Goal: Information Seeking & Learning: Learn about a topic

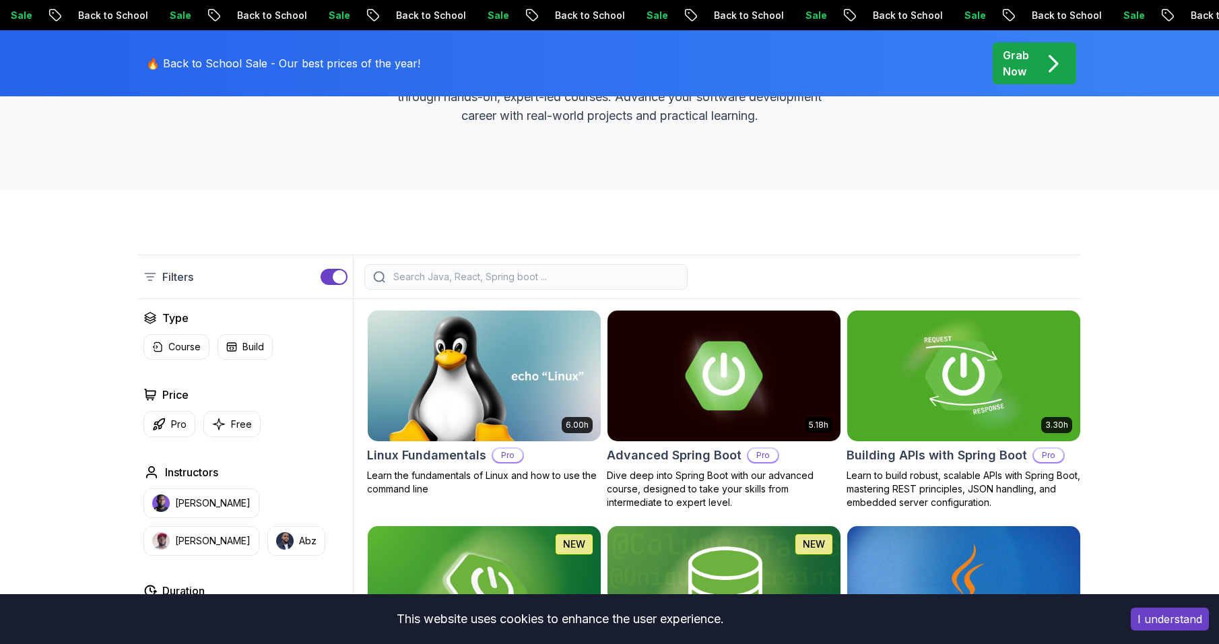
scroll to position [209, 0]
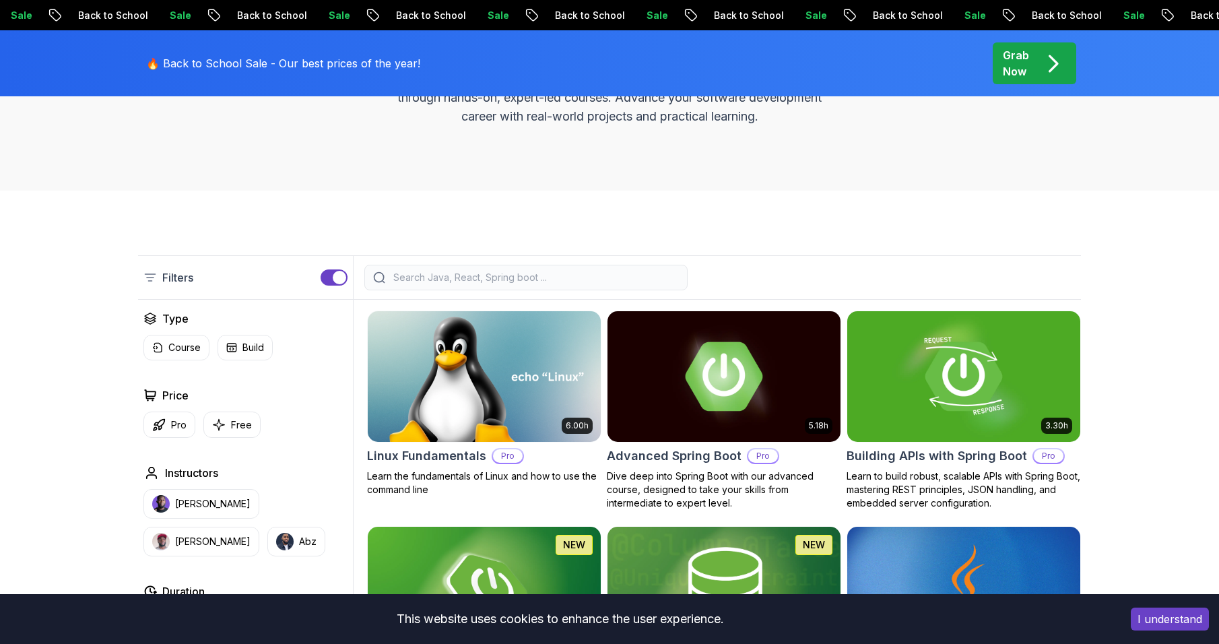
click at [603, 287] on div at bounding box center [525, 278] width 323 height 26
click at [602, 287] on div at bounding box center [525, 278] width 323 height 26
click at [582, 273] on input "search" at bounding box center [535, 277] width 288 height 13
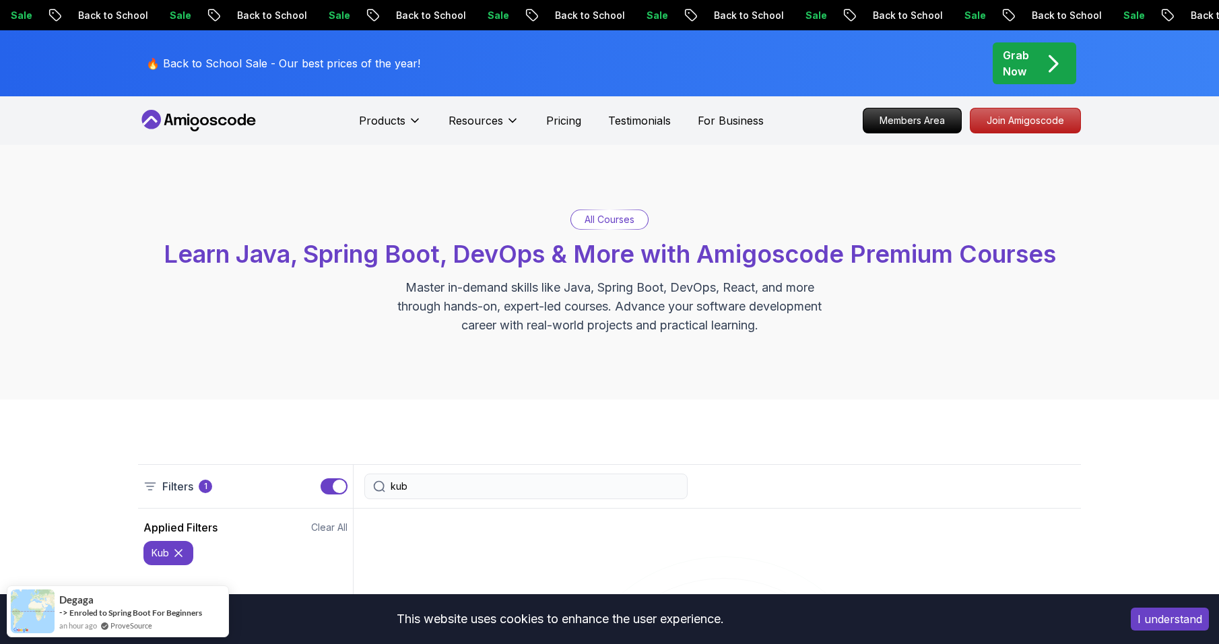
click at [446, 490] on input "kub" at bounding box center [535, 486] width 288 height 13
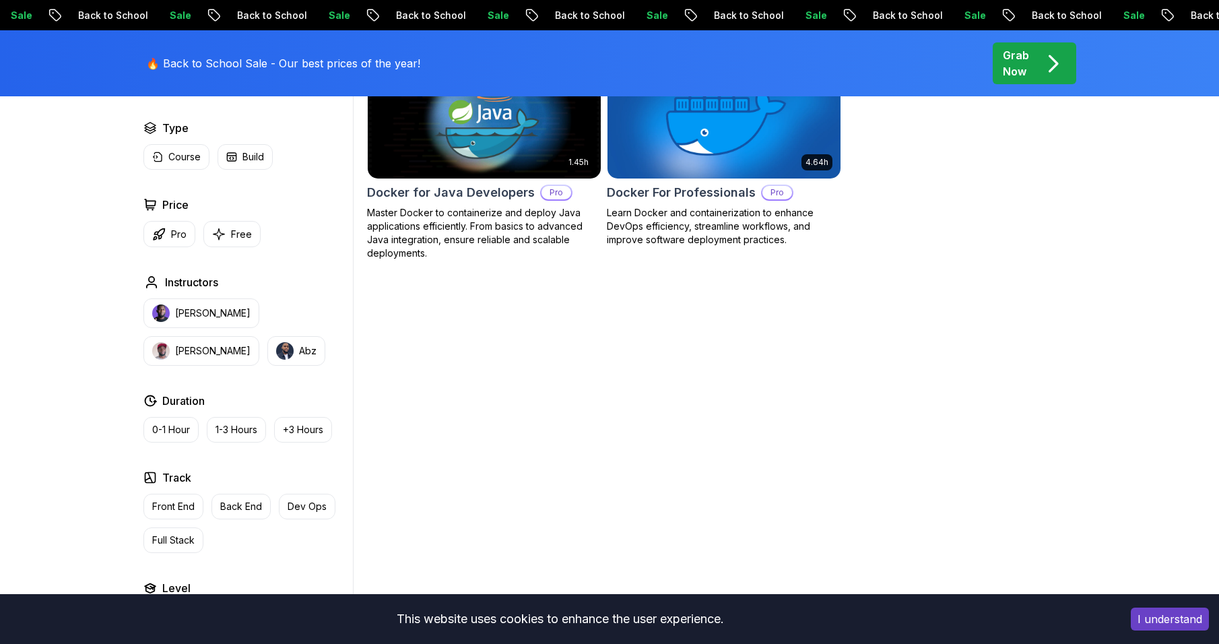
scroll to position [473, 0]
type input "do"
click at [251, 344] on p "[PERSON_NAME]" at bounding box center [212, 350] width 75 height 13
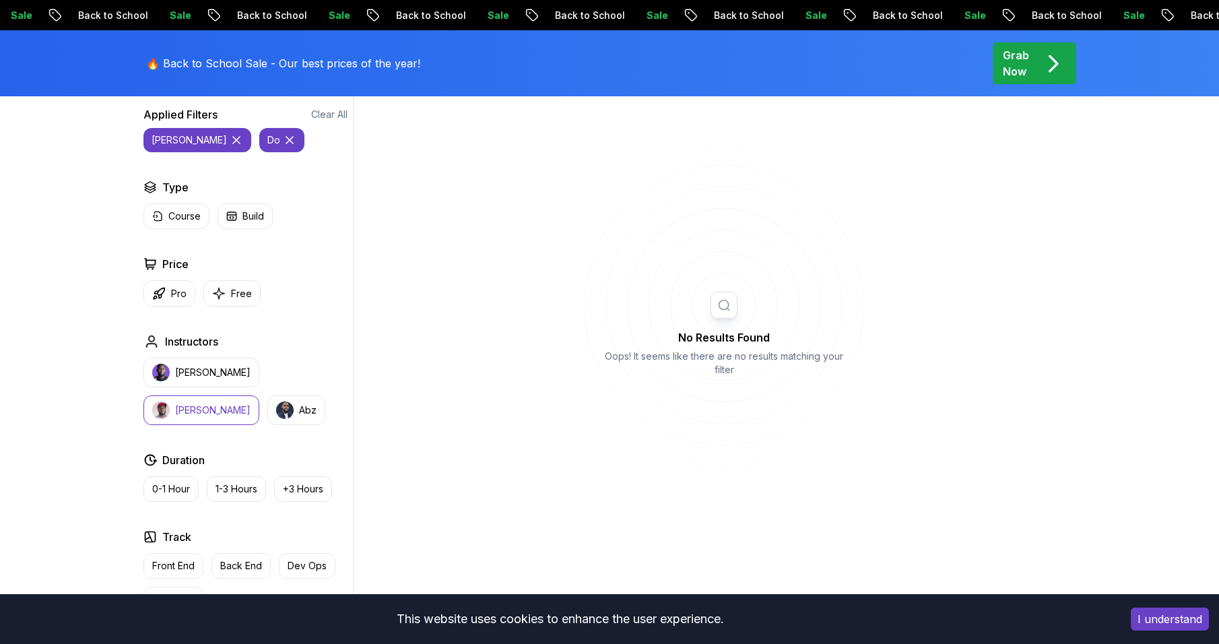
scroll to position [412, 0]
click at [230, 141] on icon at bounding box center [236, 141] width 13 height 13
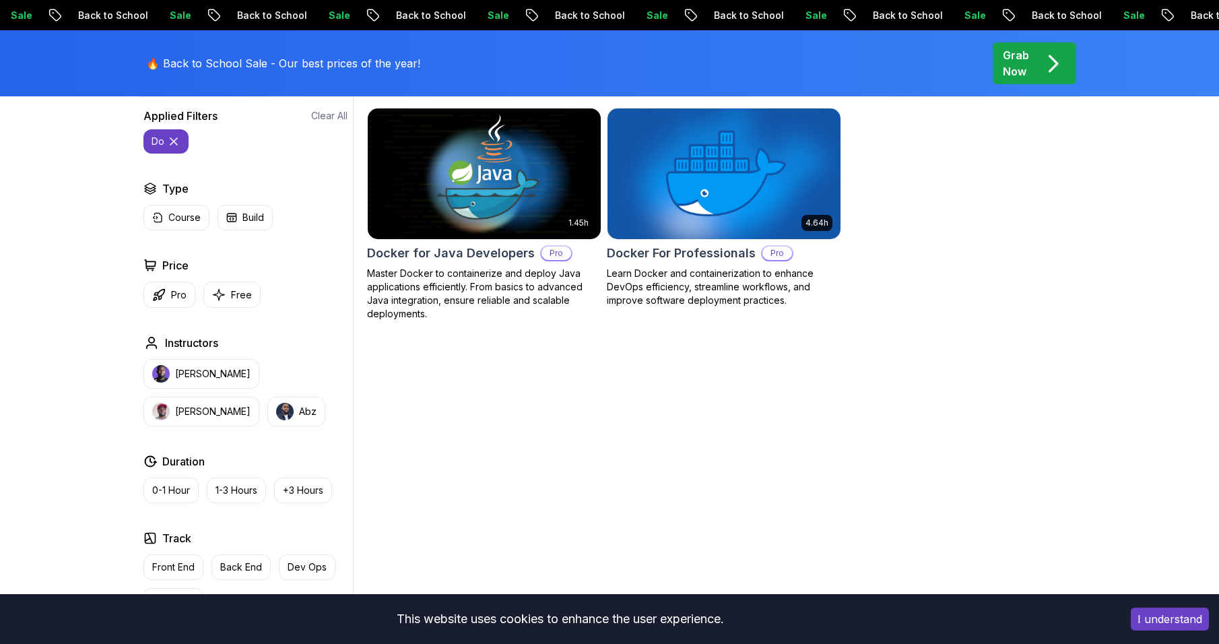
click at [173, 141] on icon at bounding box center [173, 141] width 7 height 7
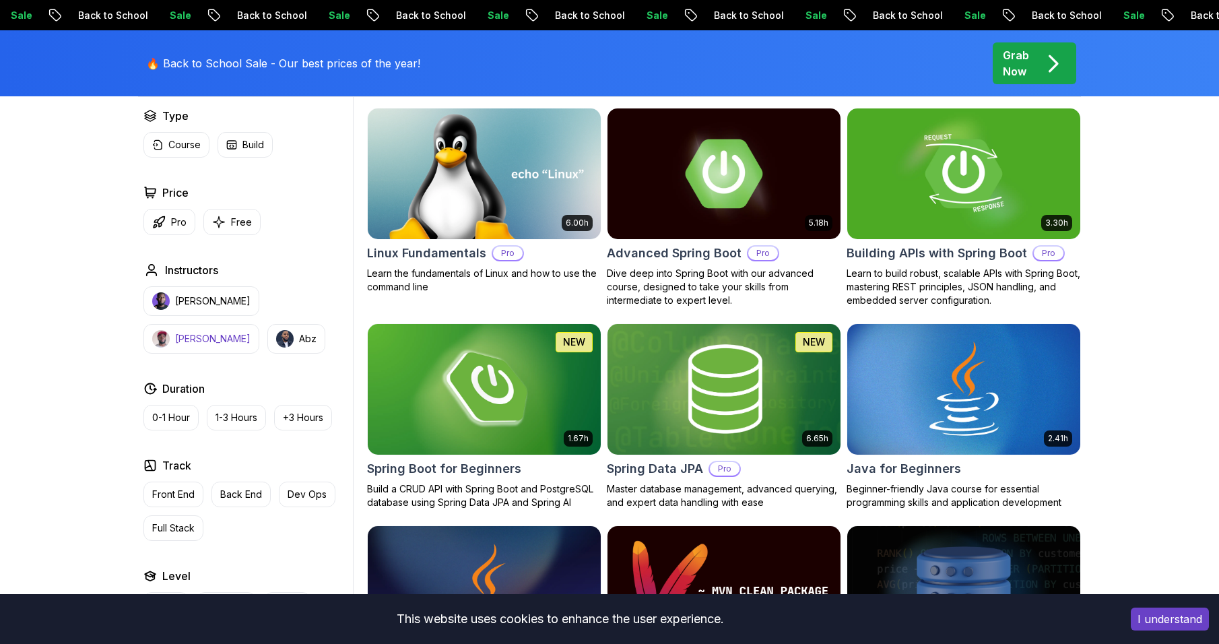
click at [259, 324] on button "[PERSON_NAME]" at bounding box center [201, 339] width 116 height 30
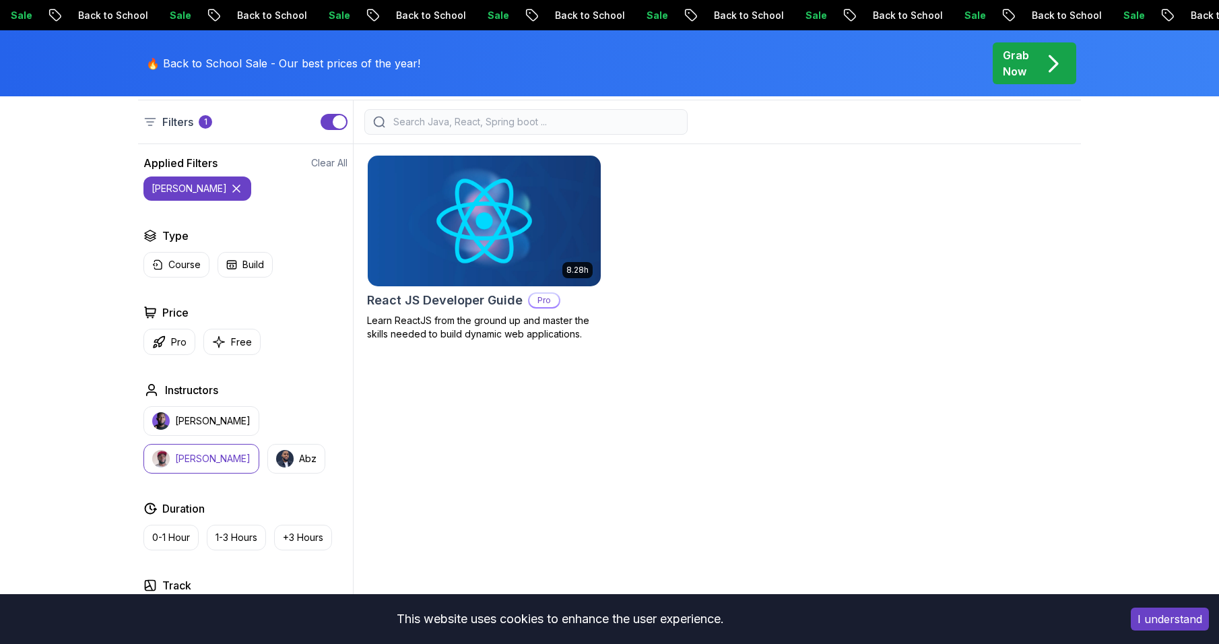
scroll to position [363, 0]
click at [267, 451] on button "Abz" at bounding box center [296, 460] width 58 height 30
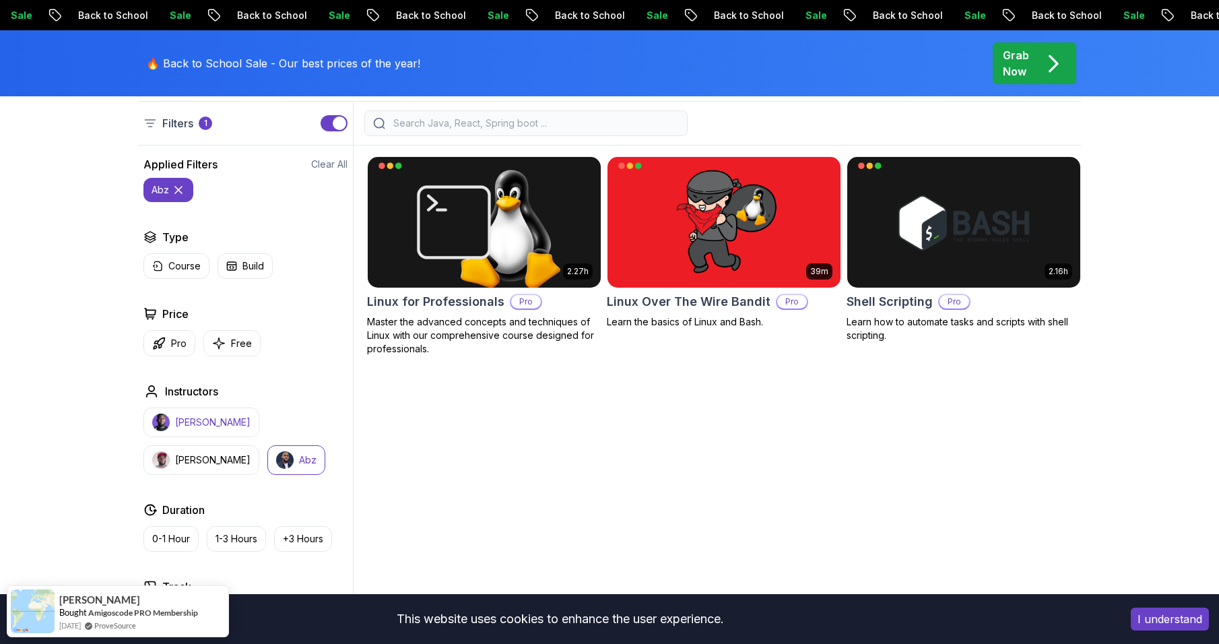
click at [197, 433] on button "[PERSON_NAME]" at bounding box center [201, 423] width 116 height 30
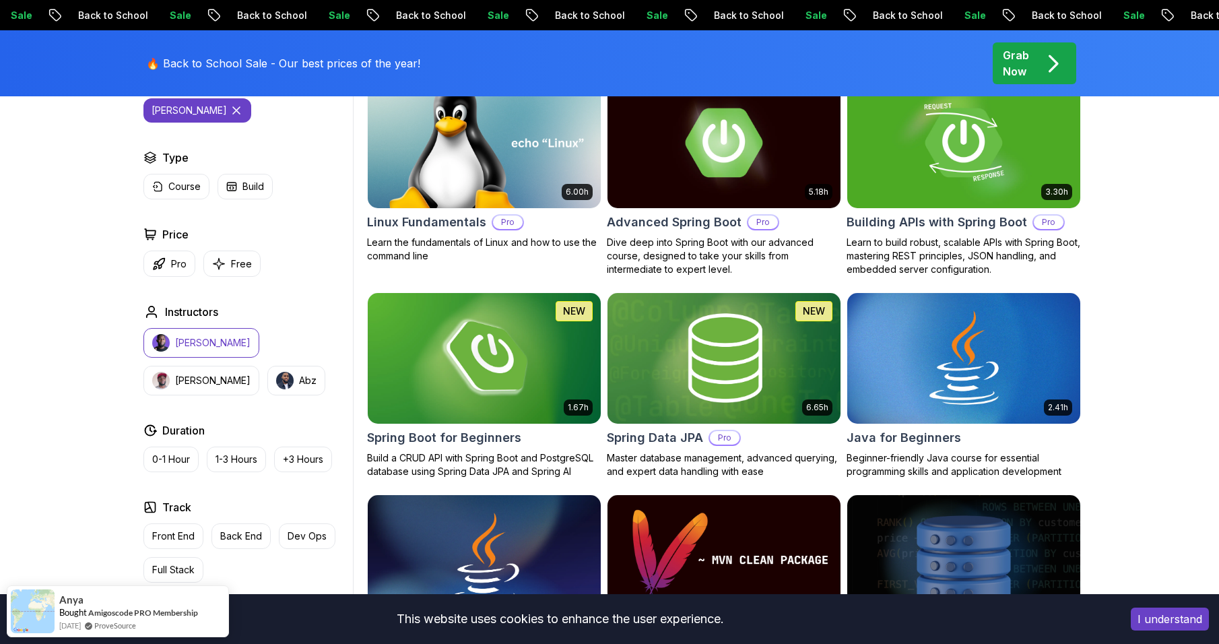
scroll to position [445, 0]
